Goal: Task Accomplishment & Management: Use online tool/utility

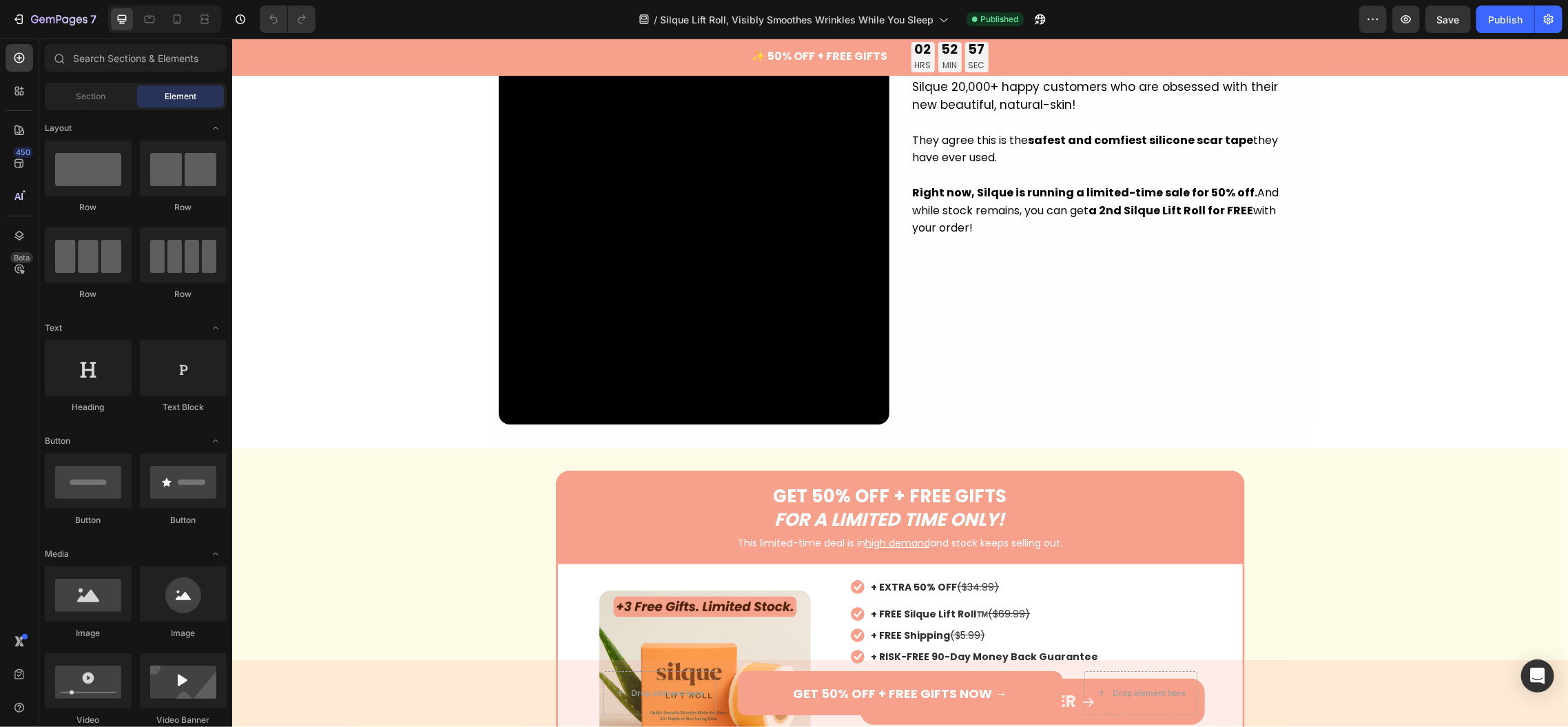
scroll to position [3124, 0]
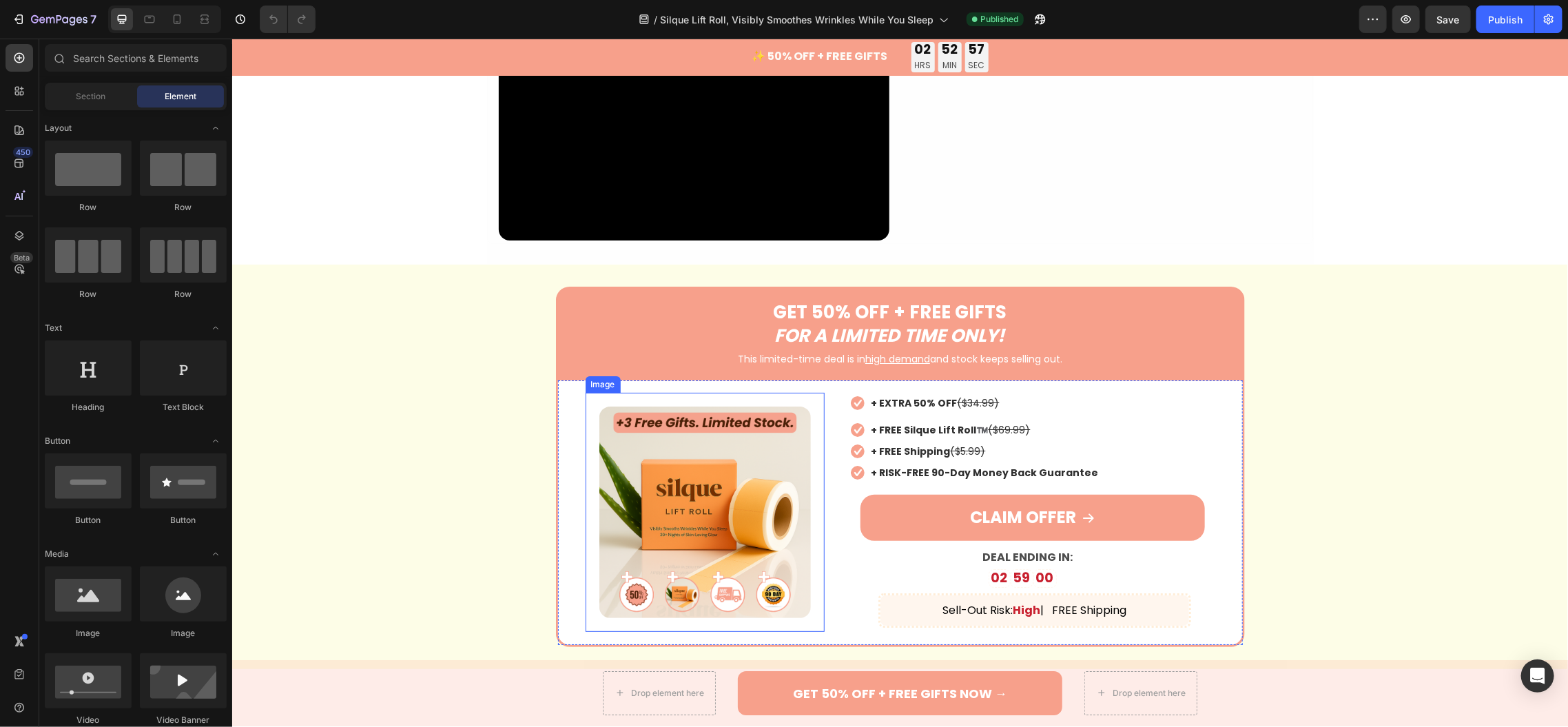
click at [700, 475] on img at bounding box center [704, 511] width 212 height 212
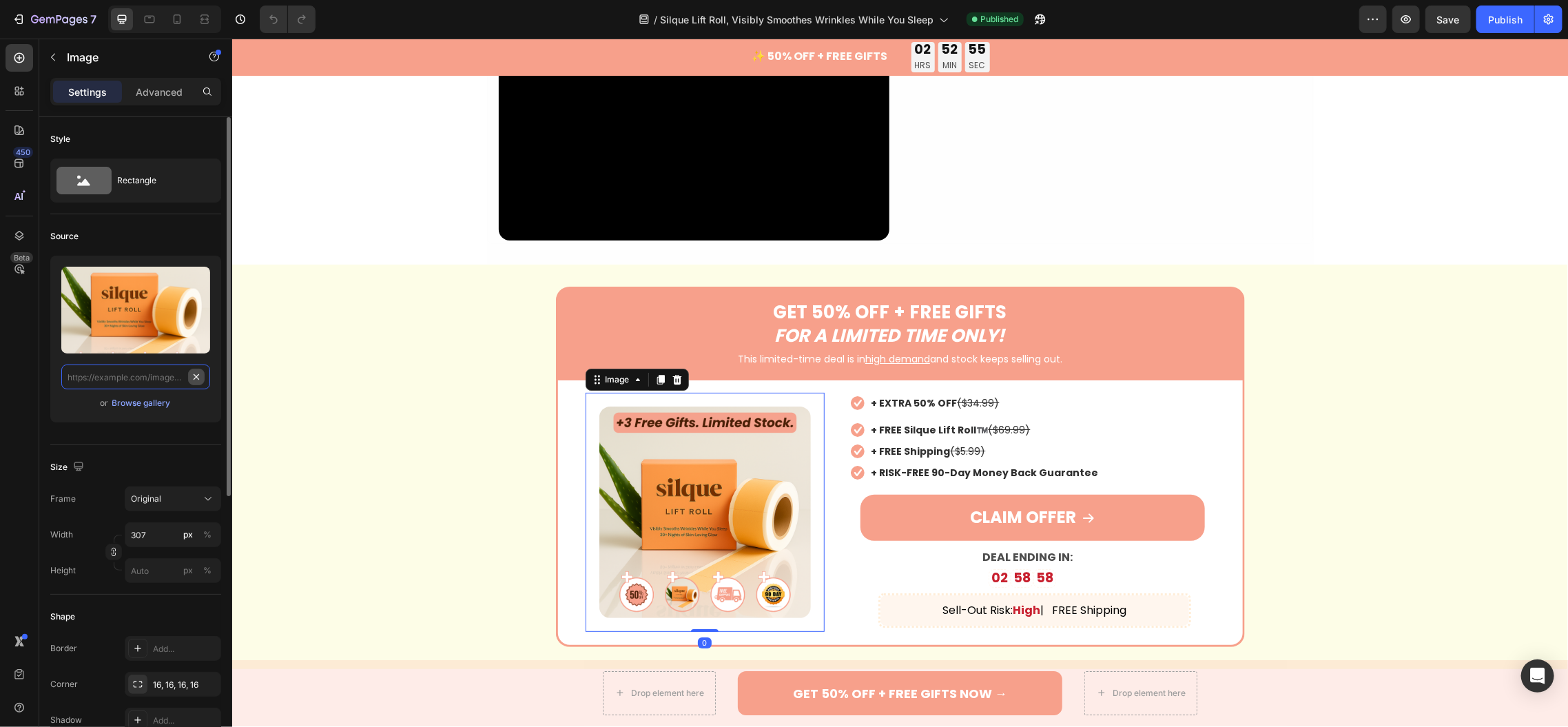
scroll to position [0, 0]
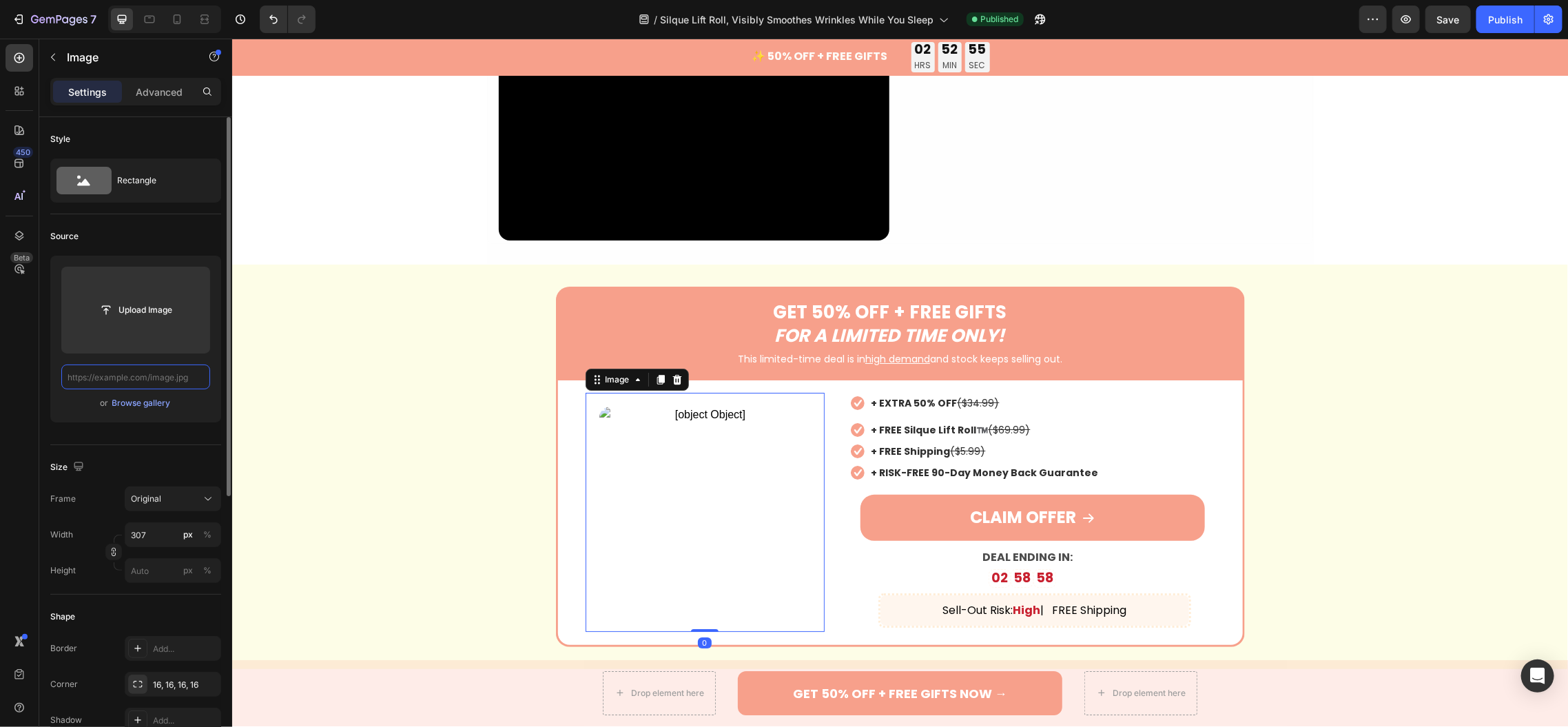
paste input "[URL][DOMAIN_NAME]"
type input "[URL][DOMAIN_NAME]"
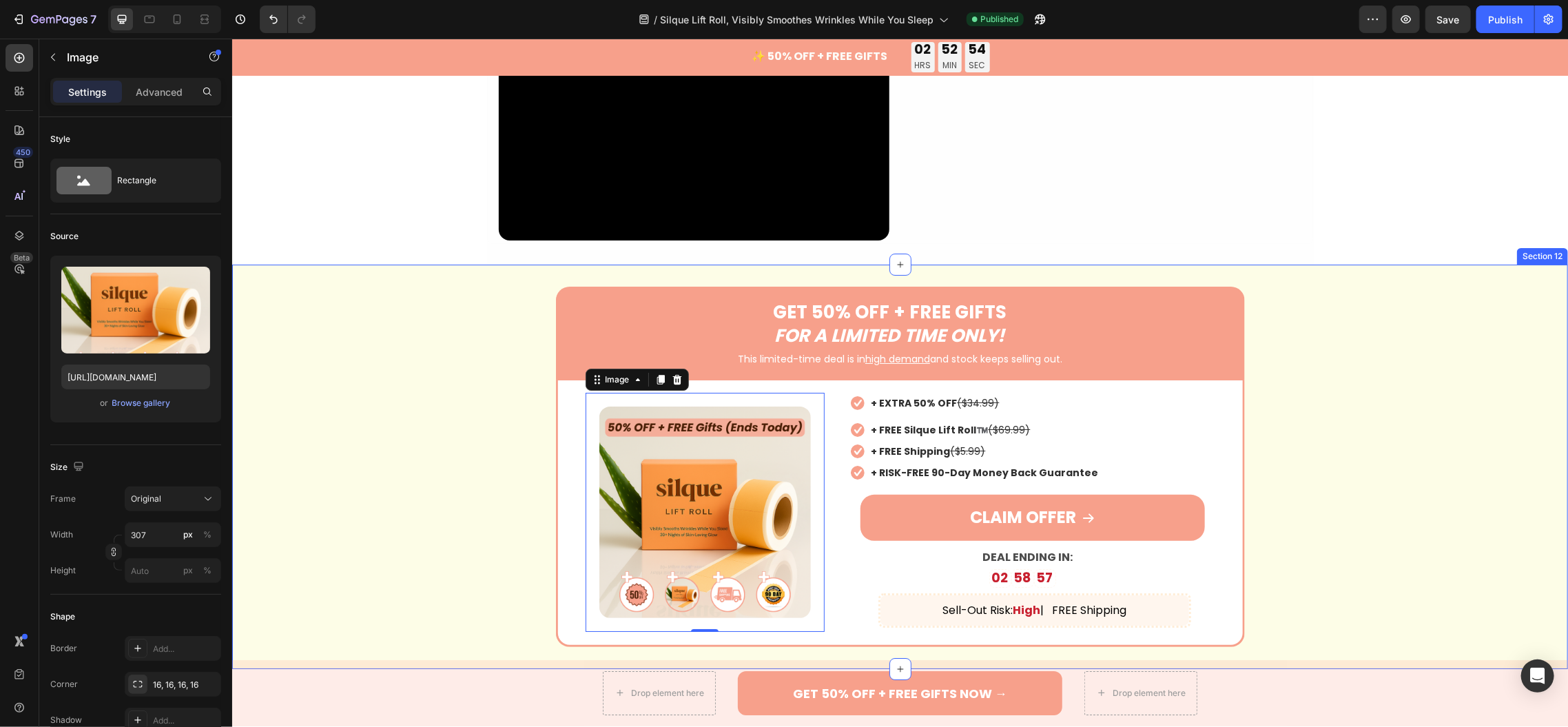
click at [359, 404] on div "GET 50% OFF + FREE GIFTS FOR A LIMITED TIME ONLY! Text Block Image This limited…" at bounding box center [899, 466] width 1336 height 359
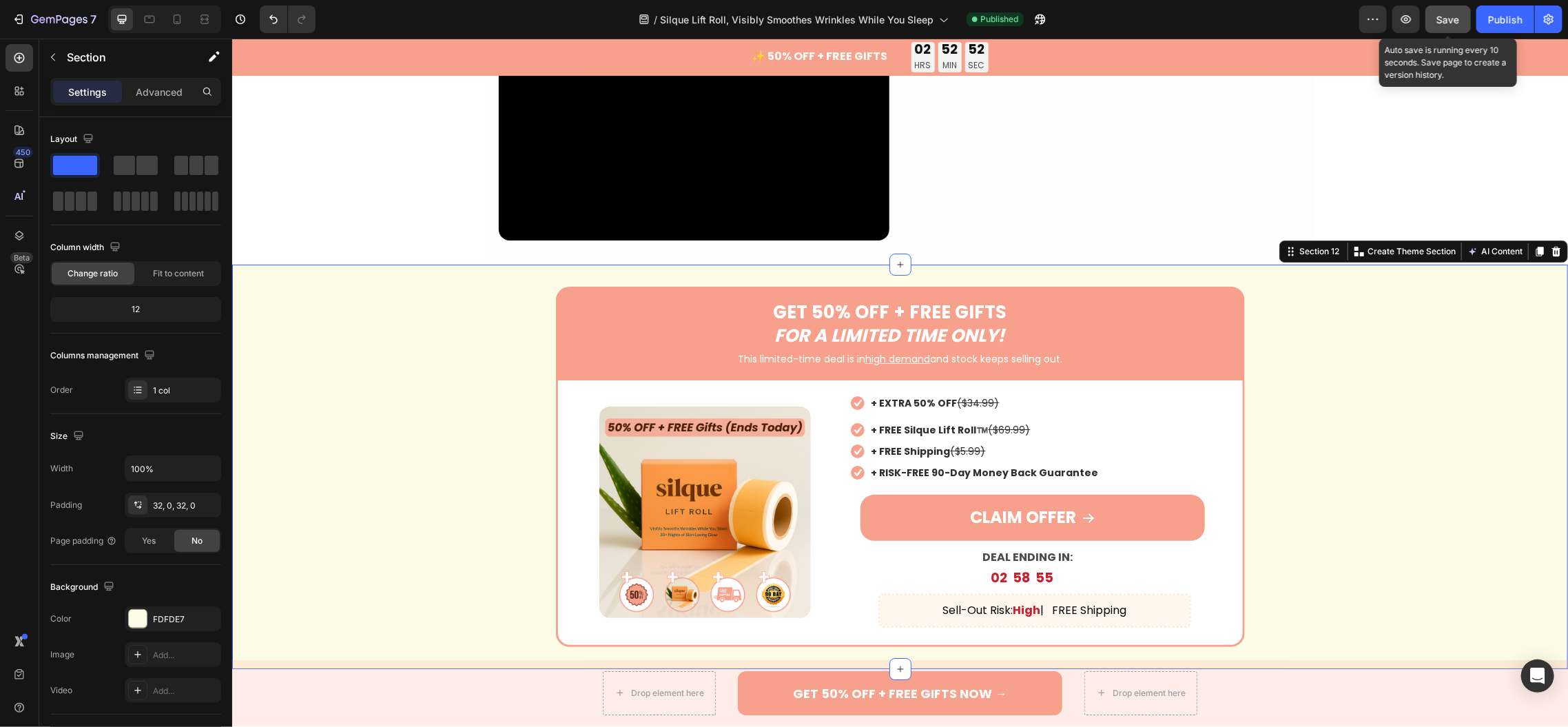
click at [1450, 20] on span "Save" at bounding box center [1448, 20] width 22 height 12
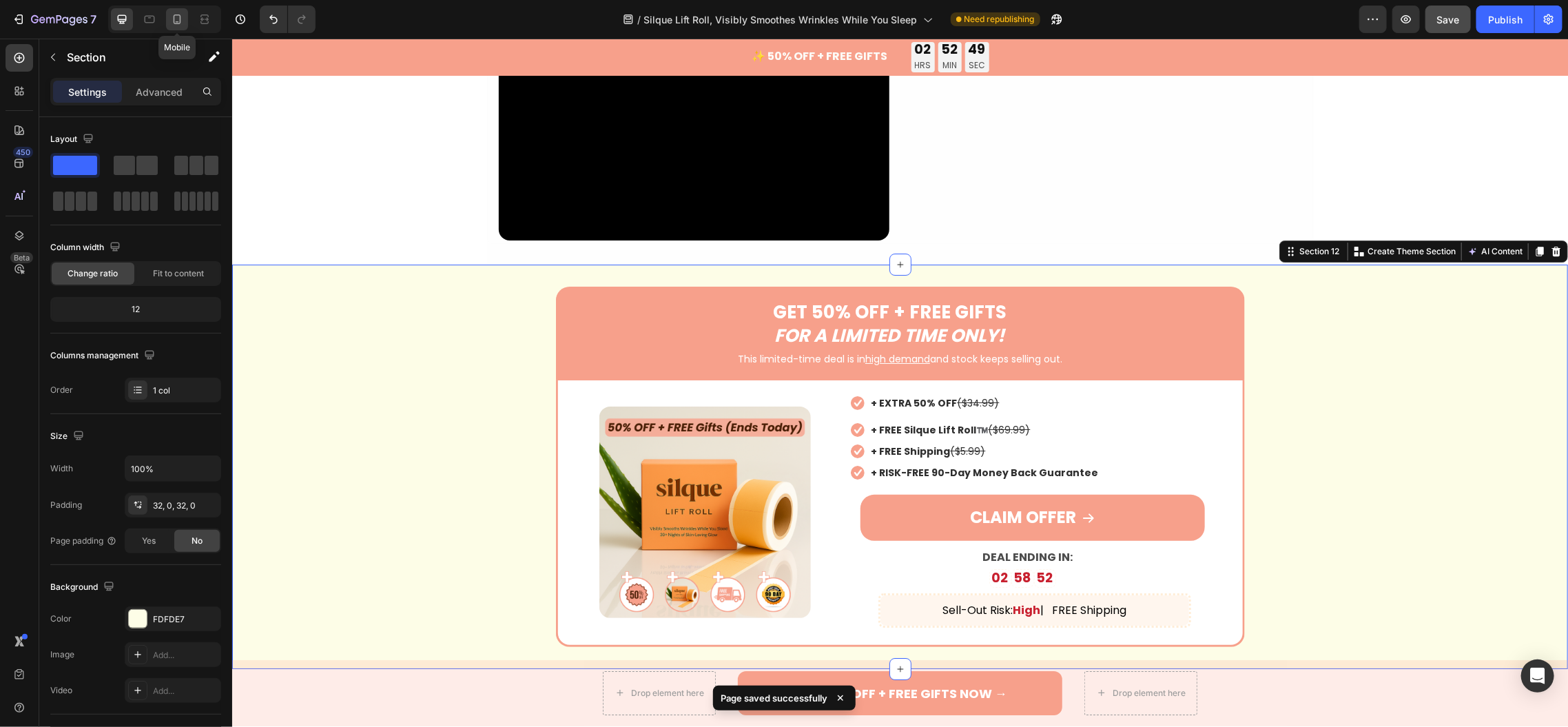
click at [168, 14] on div at bounding box center [177, 19] width 22 height 22
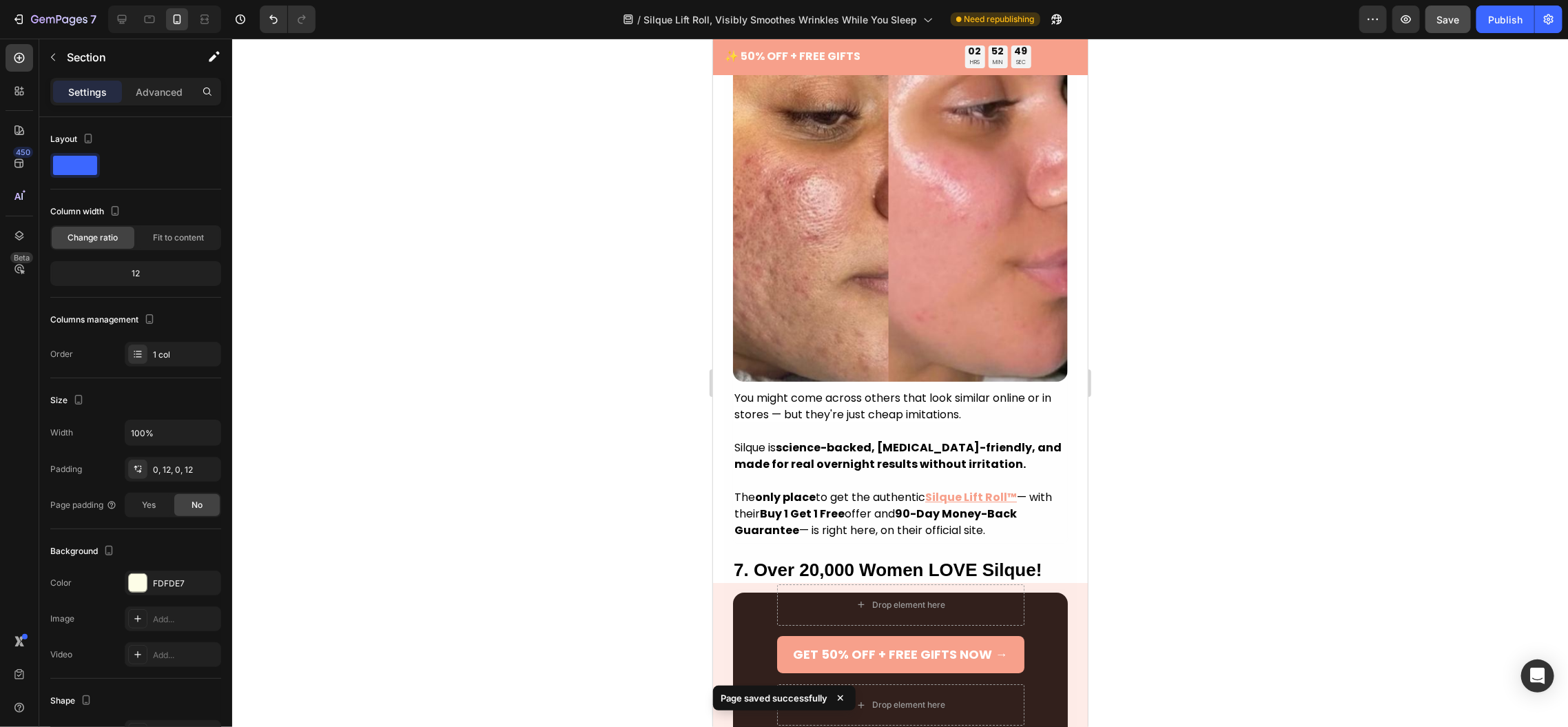
scroll to position [4109, 0]
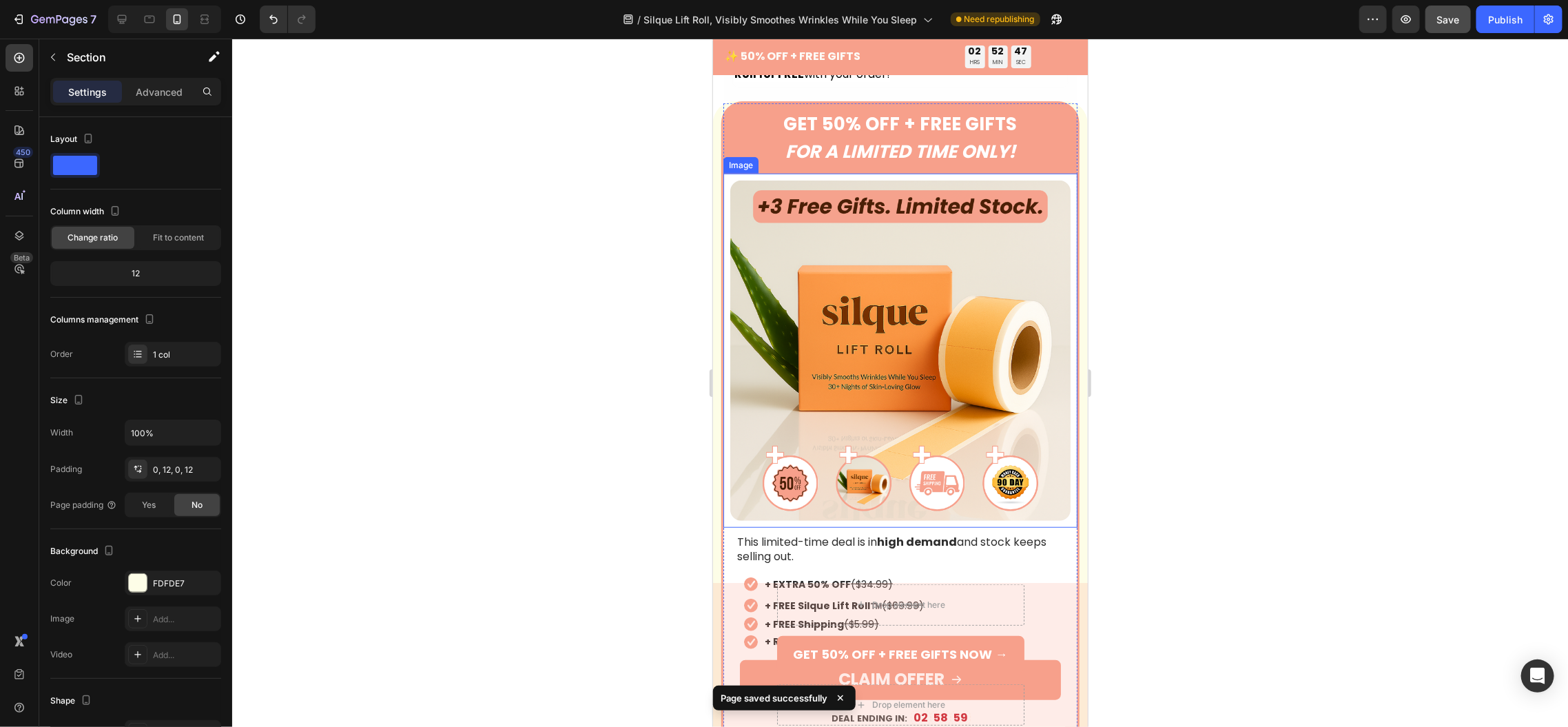
click at [860, 344] on img at bounding box center [899, 350] width 340 height 340
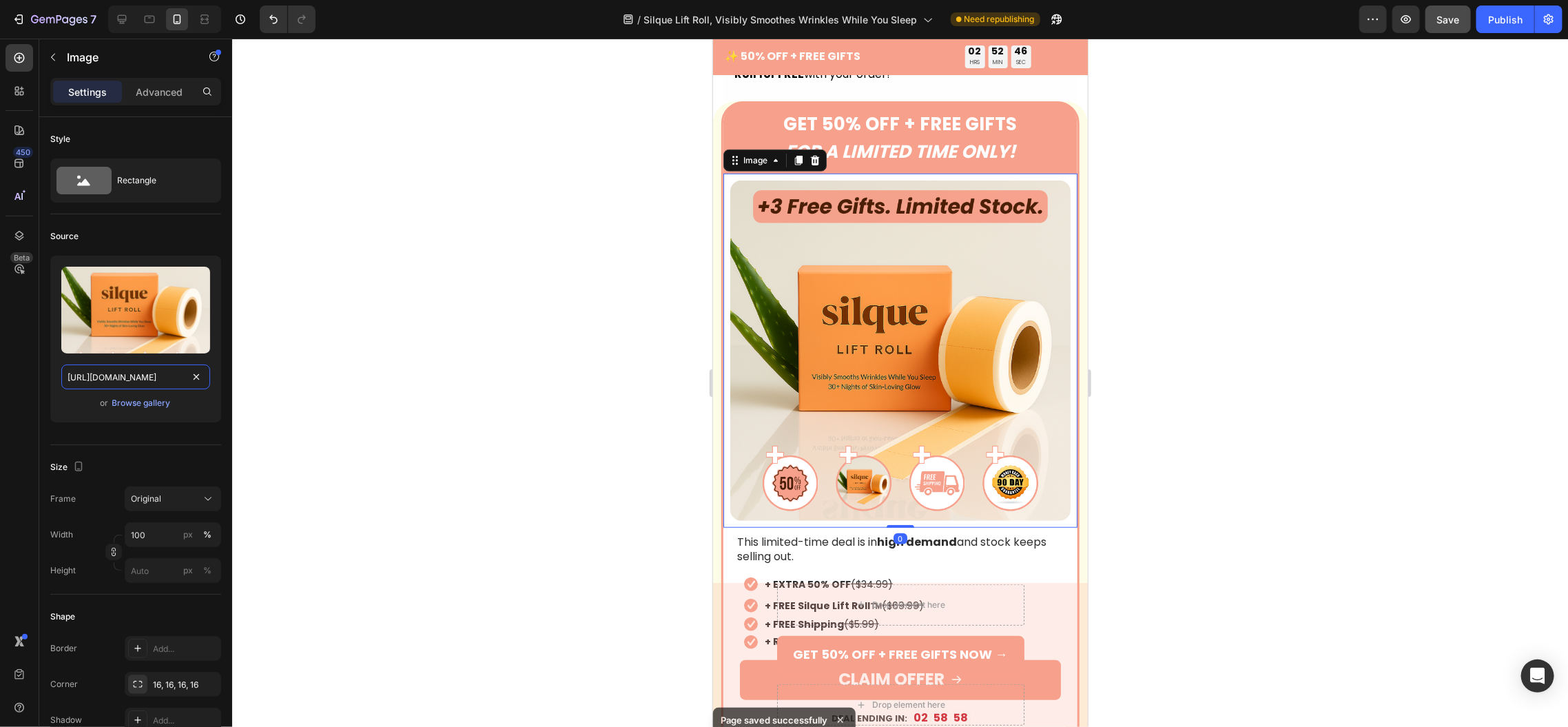
click at [115, 376] on input "[URL][DOMAIN_NAME]" at bounding box center [135, 377] width 149 height 25
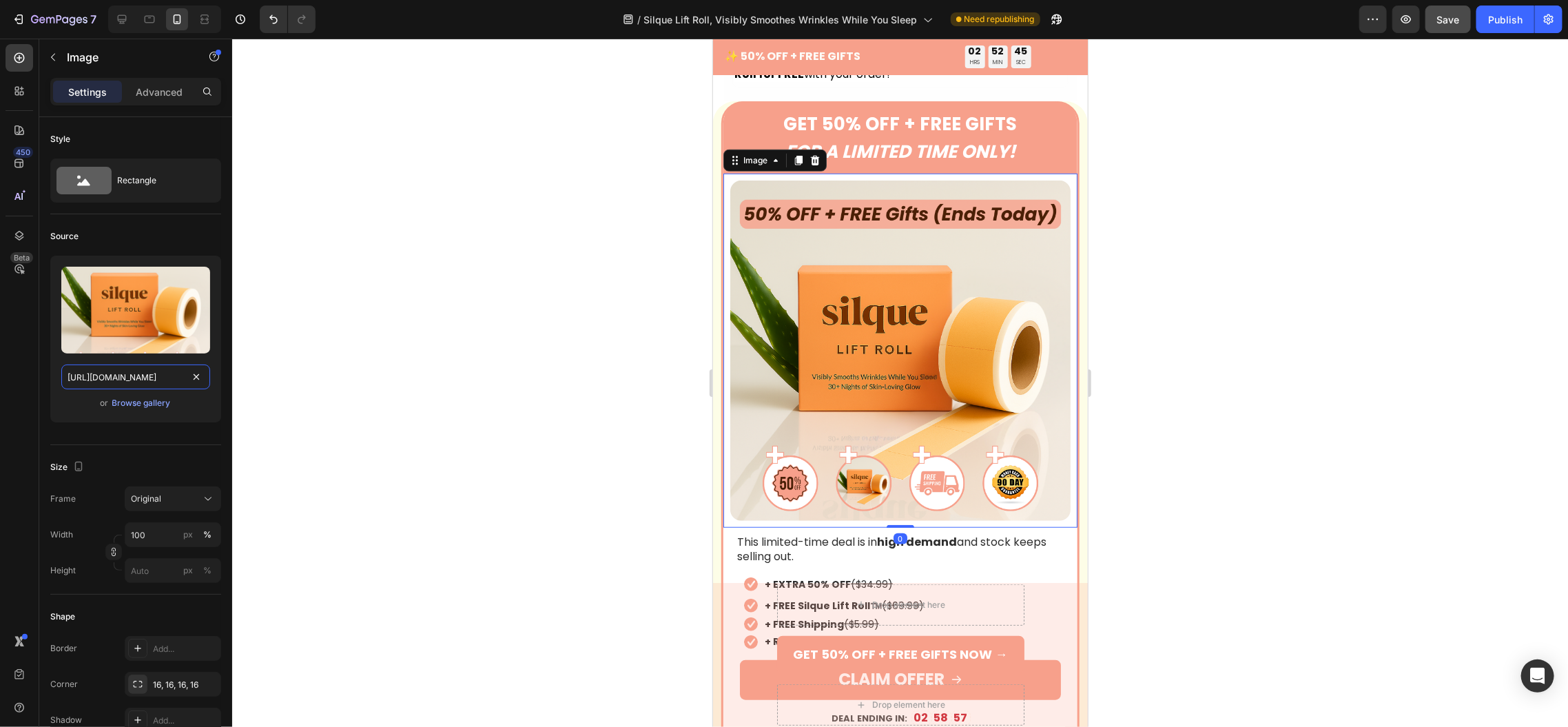
scroll to position [0, 287]
type input "[URL][DOMAIN_NAME]"
click at [409, 305] on div at bounding box center [900, 383] width 1336 height 689
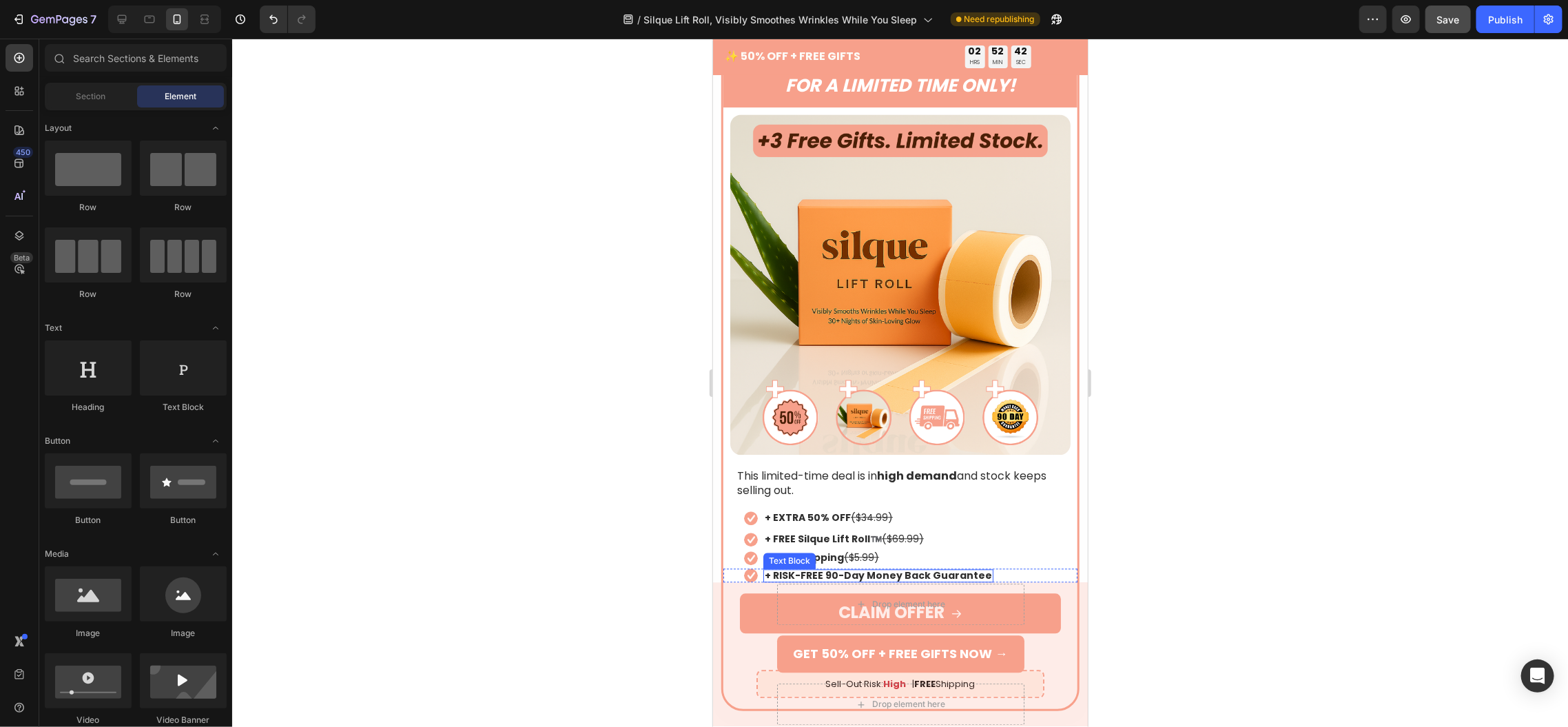
scroll to position [1866, 0]
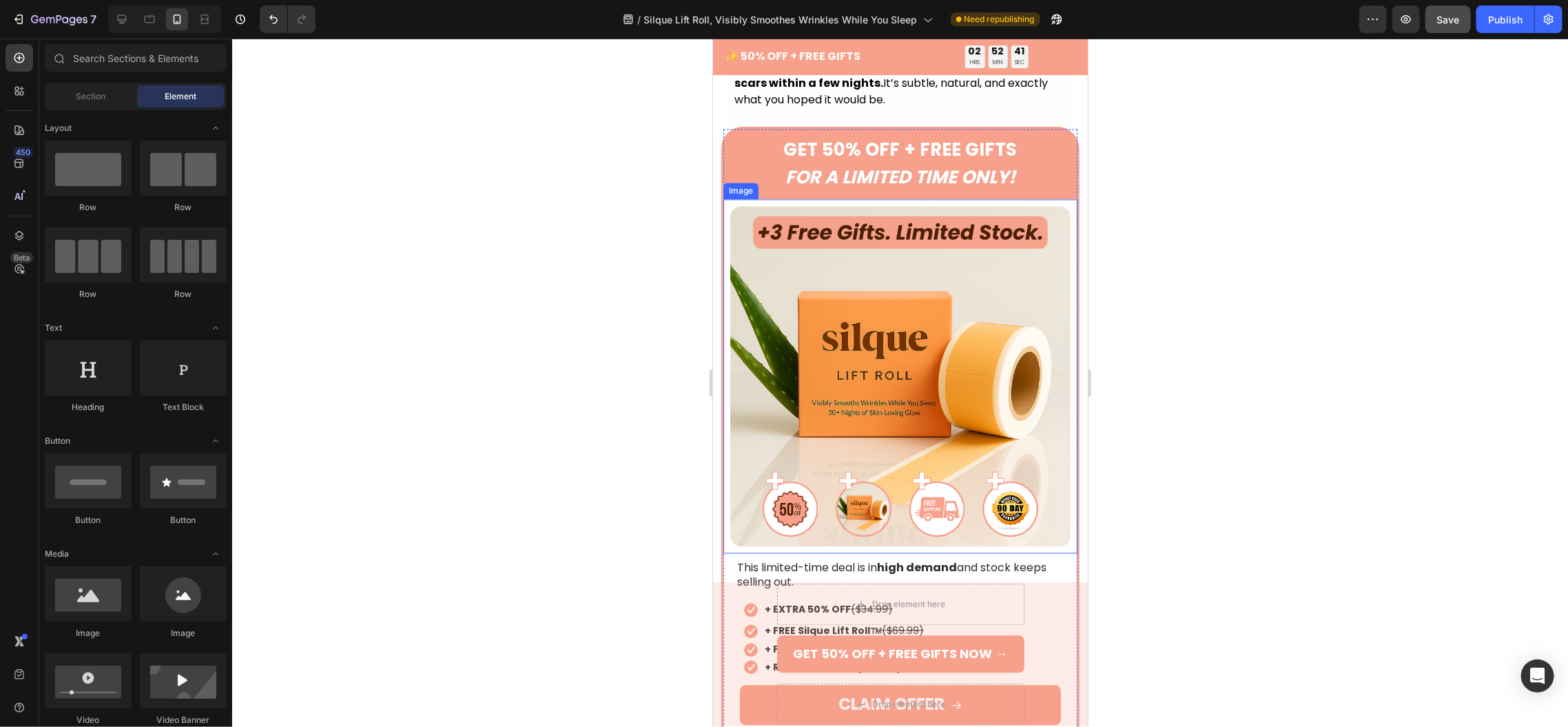
click at [856, 388] on img at bounding box center [899, 375] width 340 height 340
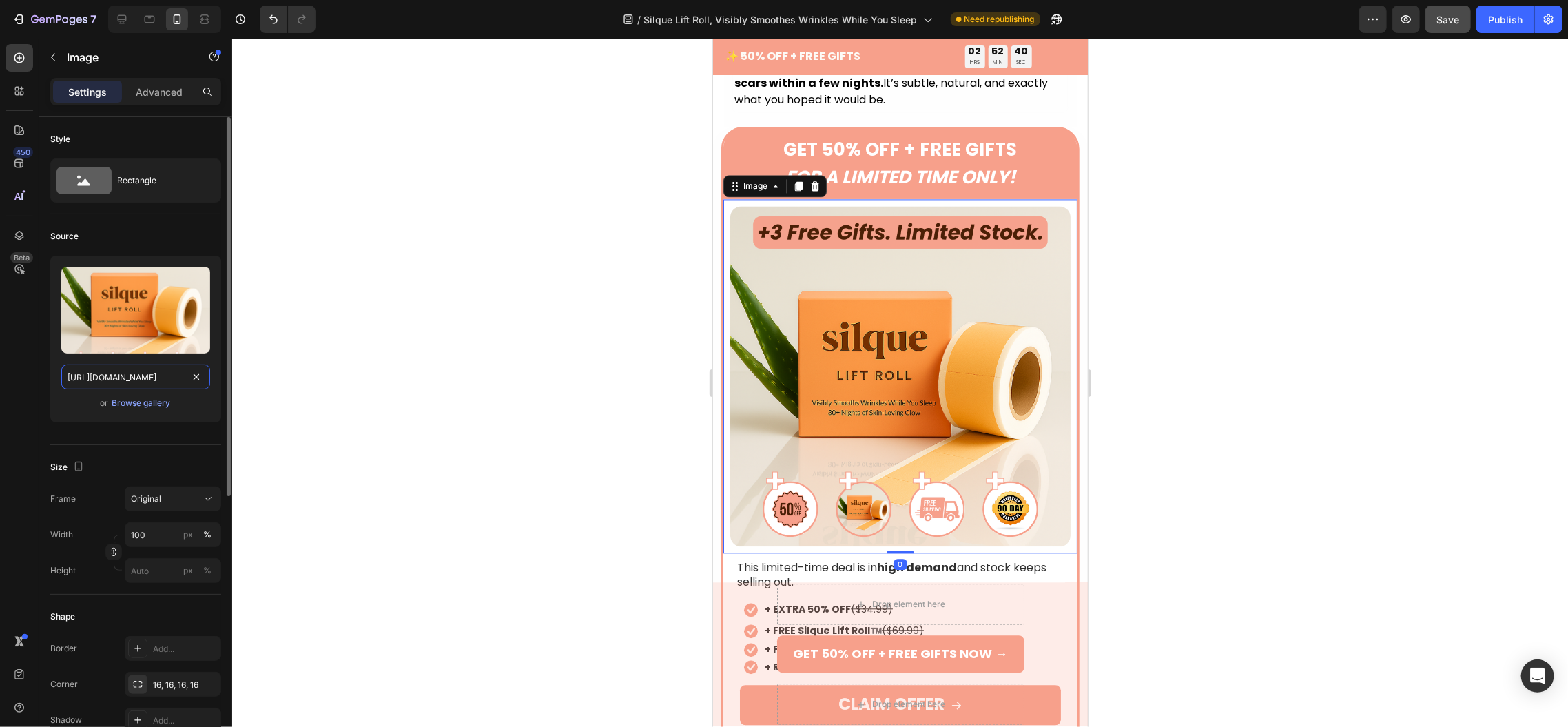
click at [147, 379] on input "[URL][DOMAIN_NAME]" at bounding box center [135, 377] width 149 height 25
paste input "lift_roll_special_hero.png?v=1756242310"
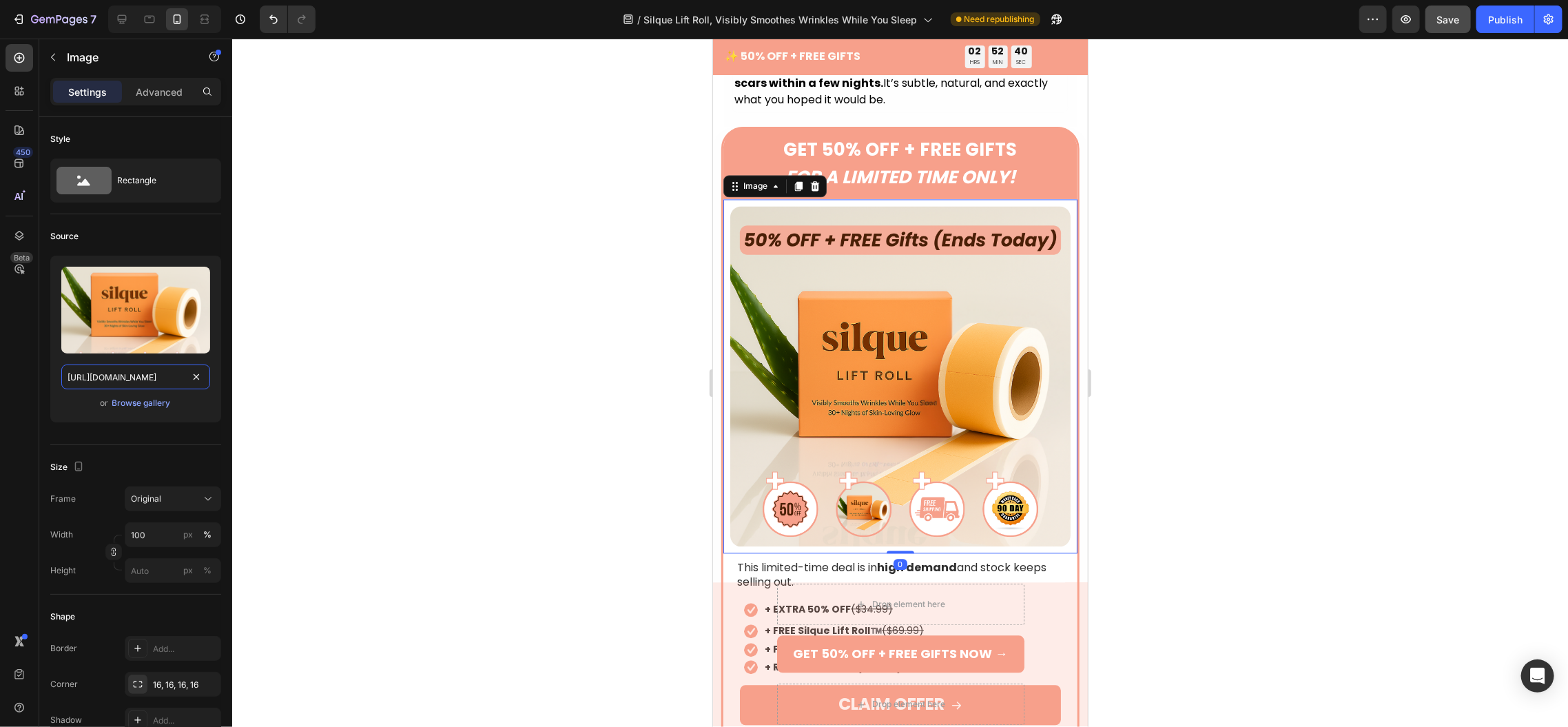
scroll to position [0, 287]
type input "[URL][DOMAIN_NAME]"
click at [486, 334] on div at bounding box center [900, 383] width 1336 height 689
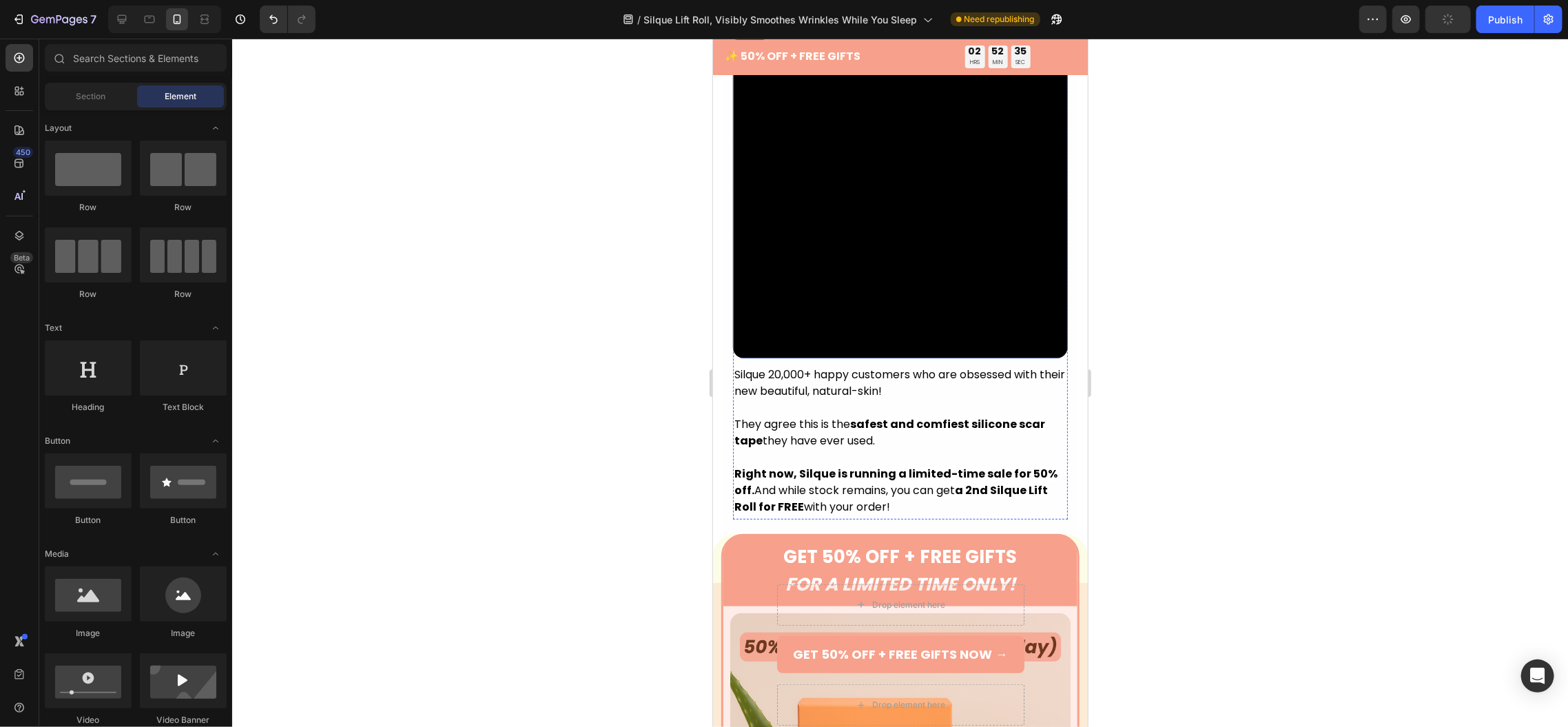
scroll to position [4072, 0]
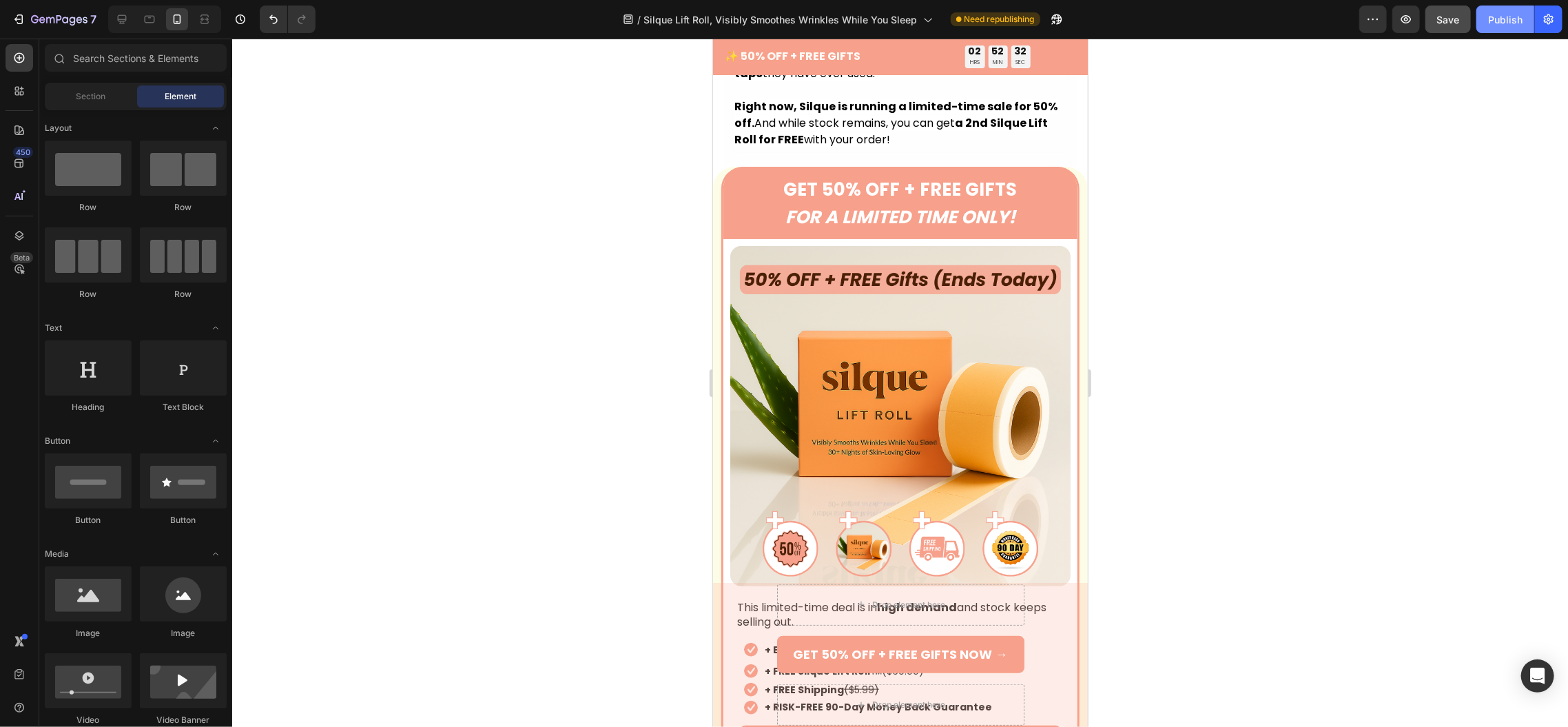
click at [1497, 19] on div "Publish" at bounding box center [1506, 19] width 35 height 14
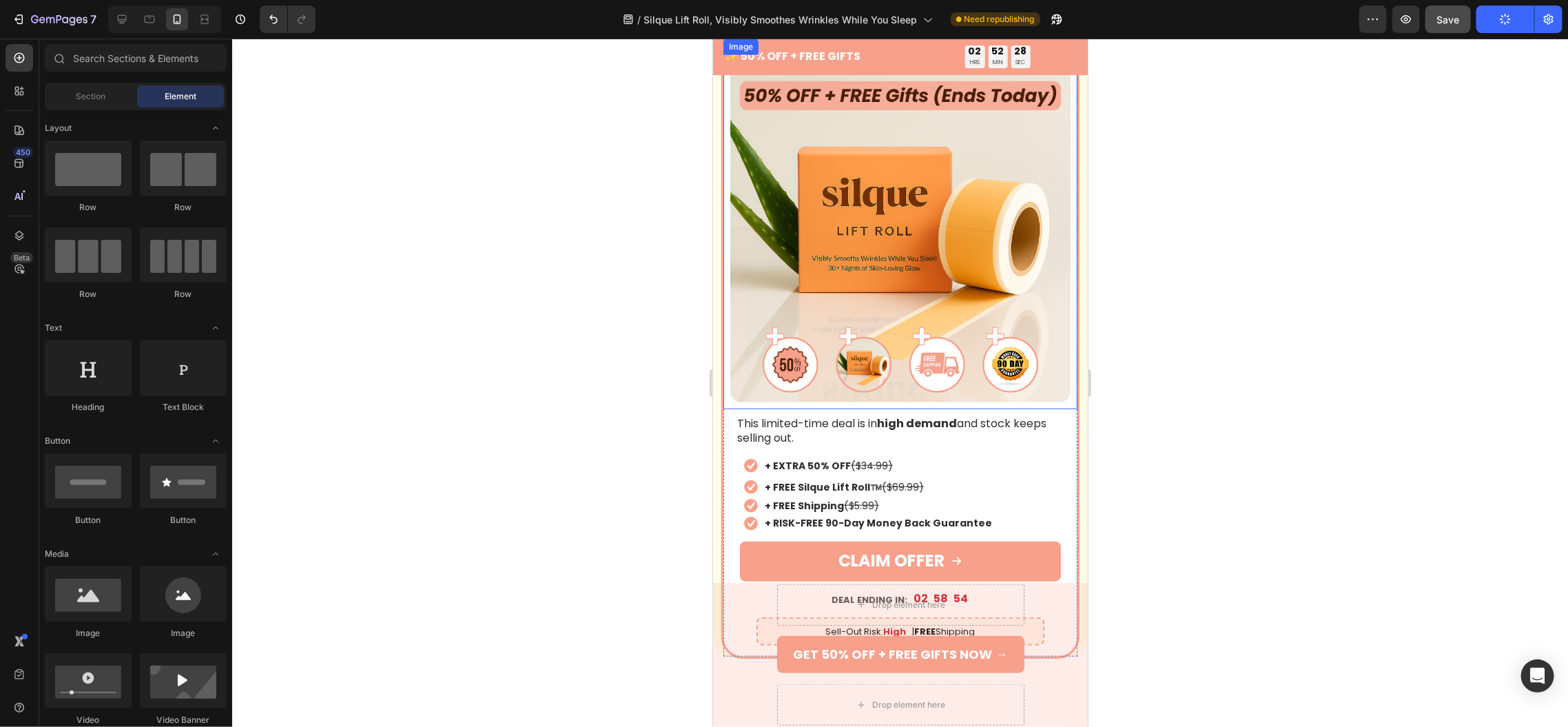
scroll to position [4163, 0]
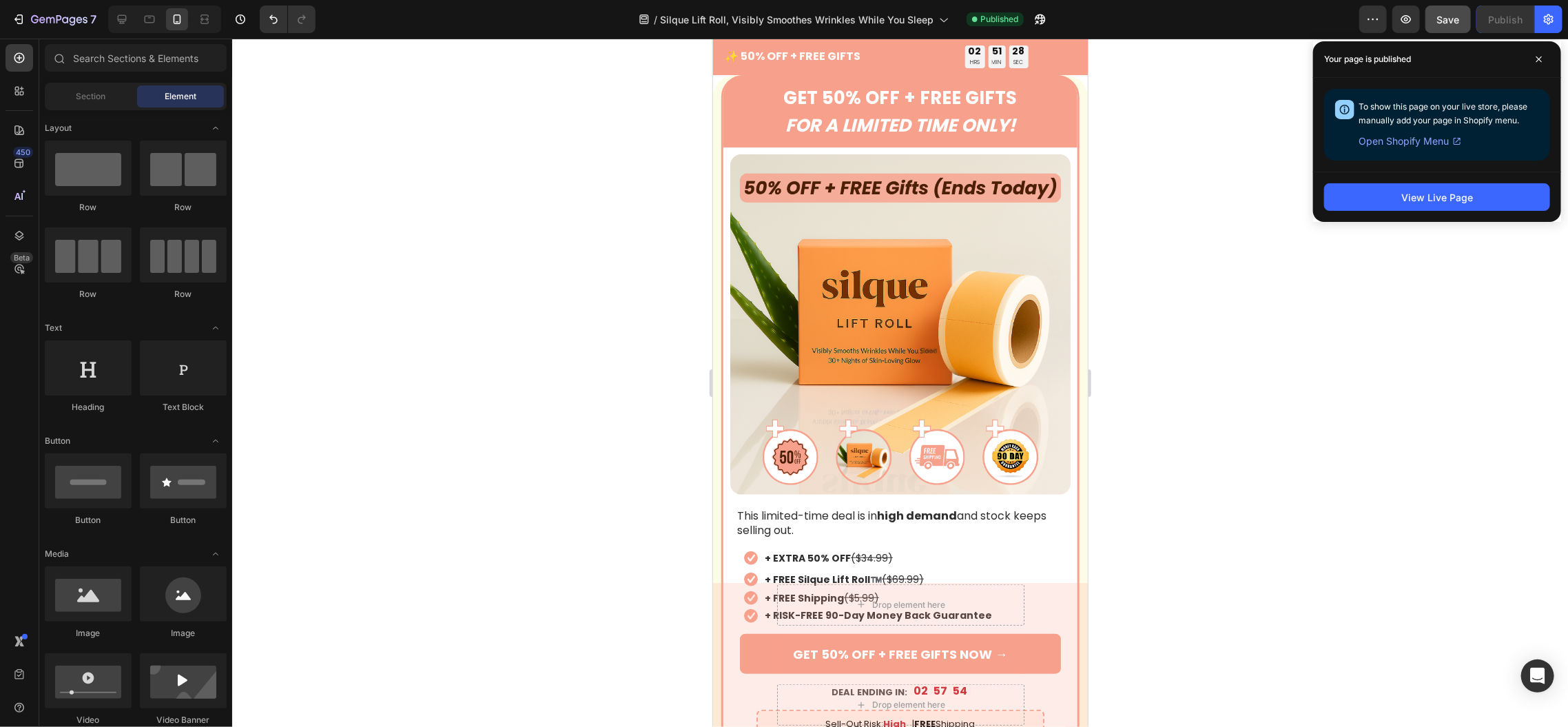
click at [1354, 339] on div at bounding box center [900, 383] width 1336 height 689
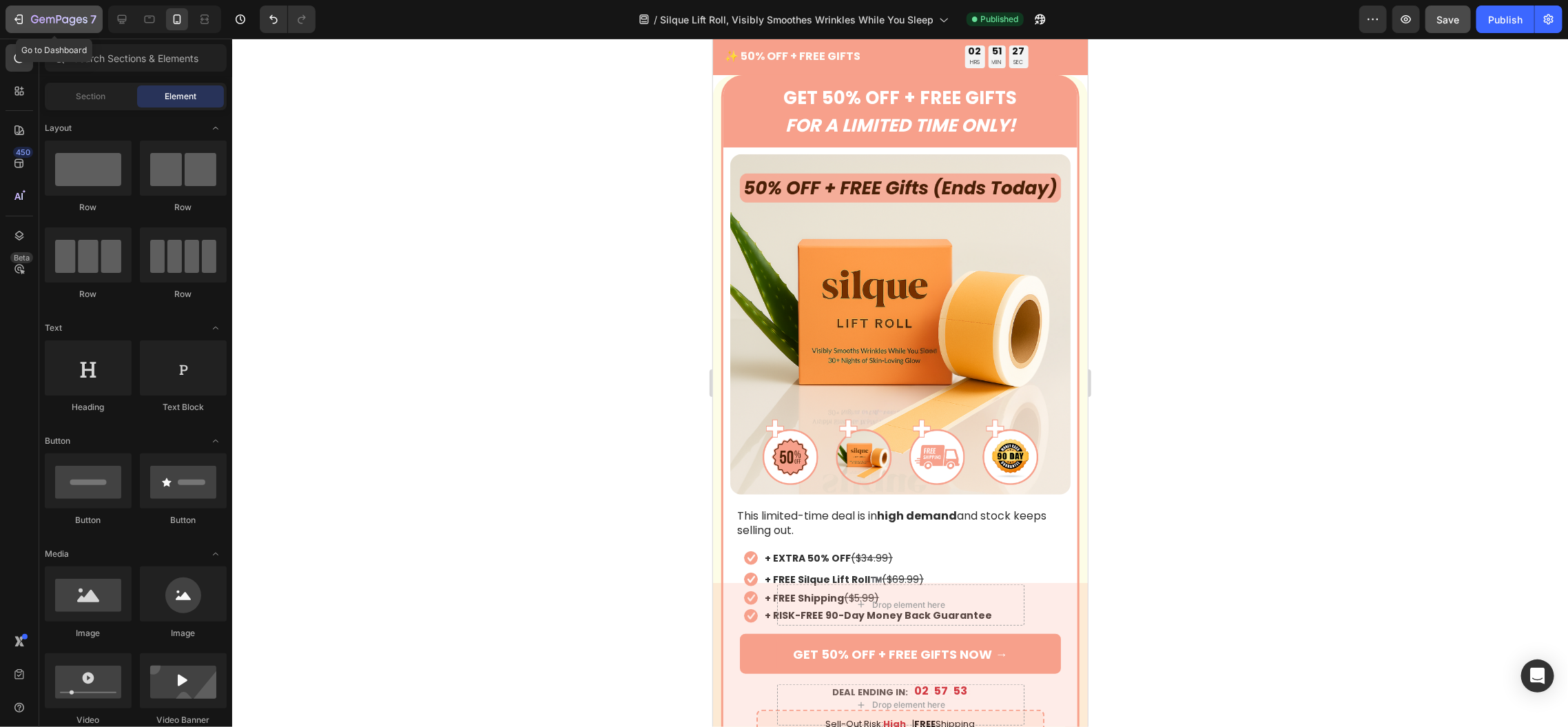
click at [32, 29] on button "7" at bounding box center [54, 19] width 97 height 27
